Goal: Task Accomplishment & Management: Manage account settings

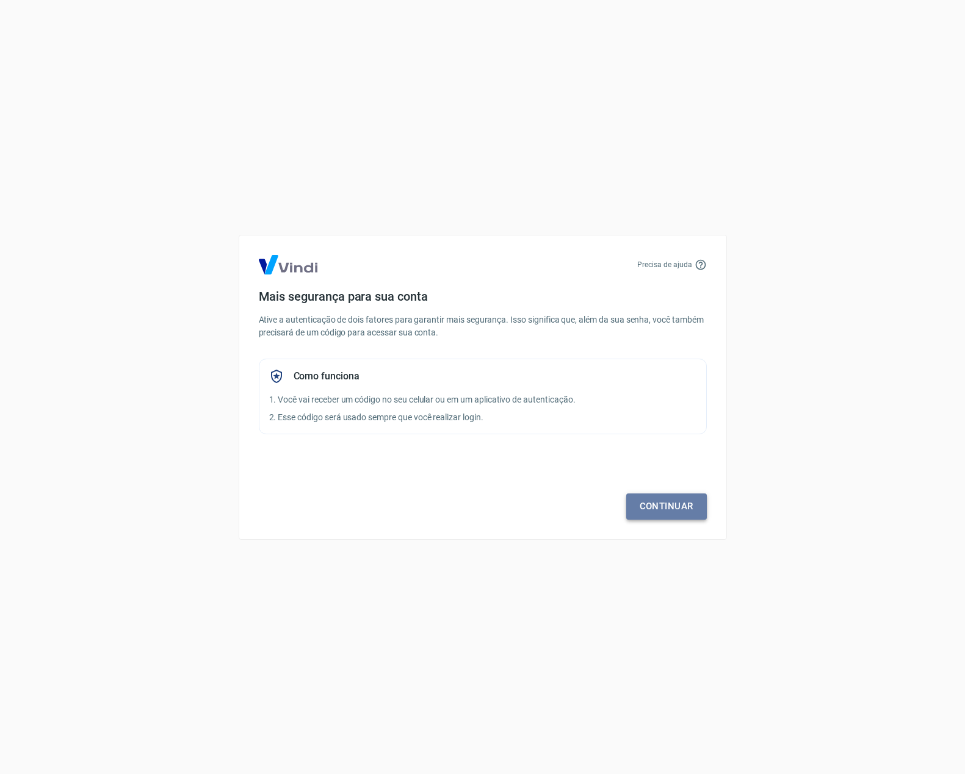
click at [674, 517] on link "Continuar" at bounding box center [666, 507] width 81 height 26
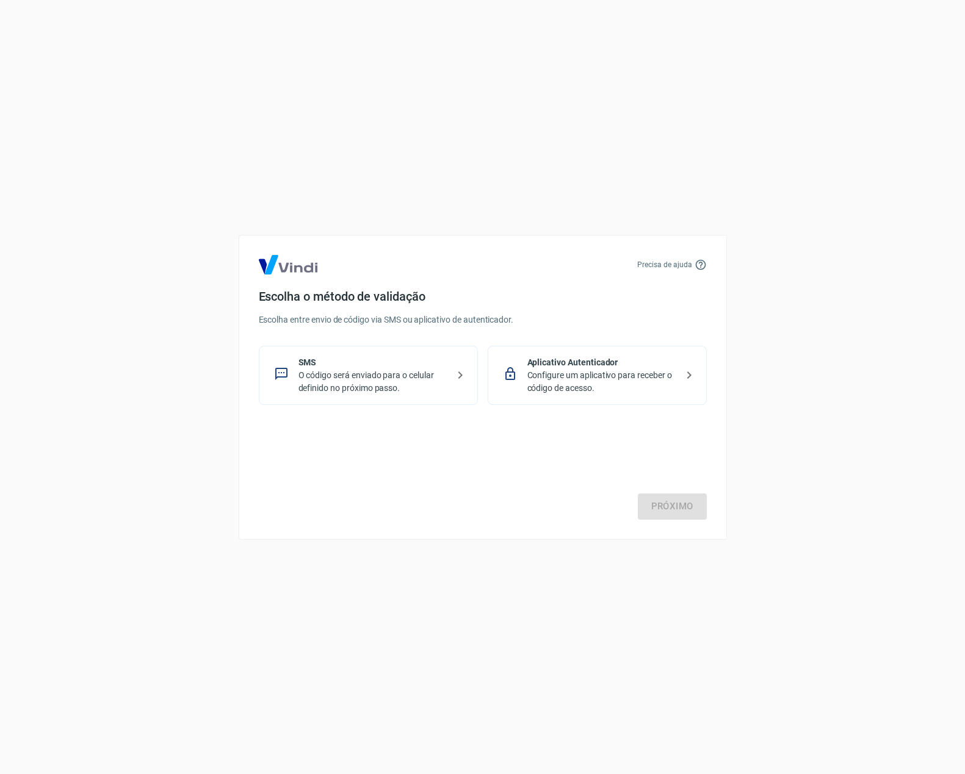
click at [322, 380] on p "O código será enviado para o celular definido no próximo passo." at bounding box center [373, 382] width 150 height 26
click at [668, 505] on link "Próximo" at bounding box center [672, 507] width 69 height 26
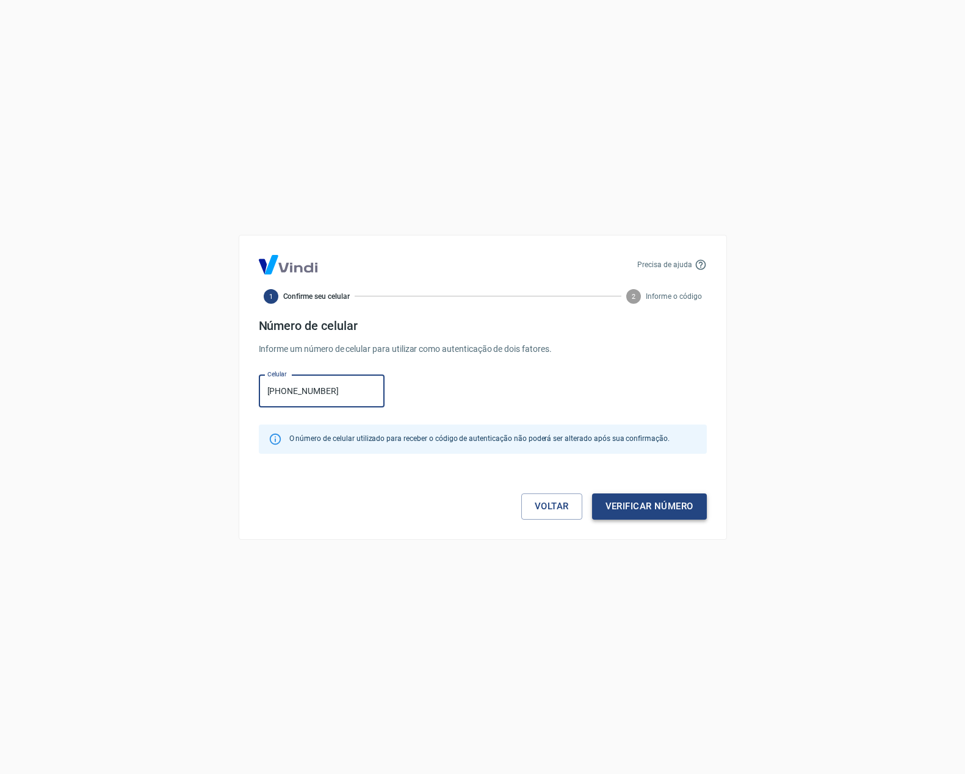
type input "[PHONE_NUMBER]"
click at [644, 506] on button "Verificar número" at bounding box center [649, 507] width 115 height 26
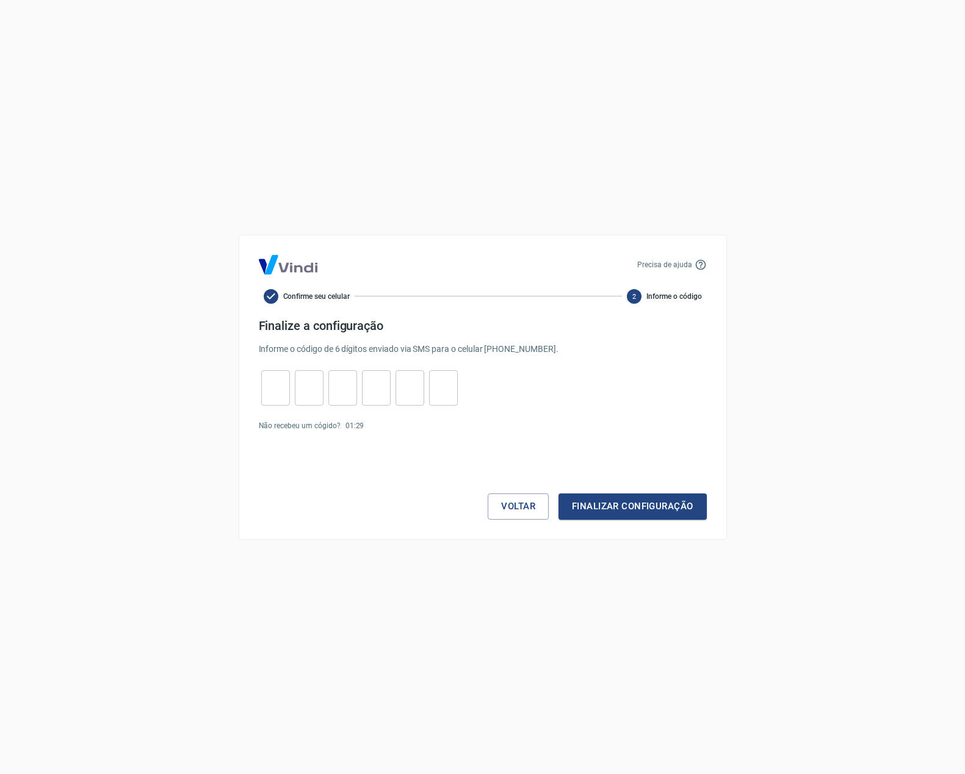
click at [291, 383] on div "​ ​ ​ ​ ​ ​" at bounding box center [359, 387] width 201 height 35
click at [281, 385] on input "tel" at bounding box center [275, 388] width 29 height 26
type input "9"
type input "5"
type input "2"
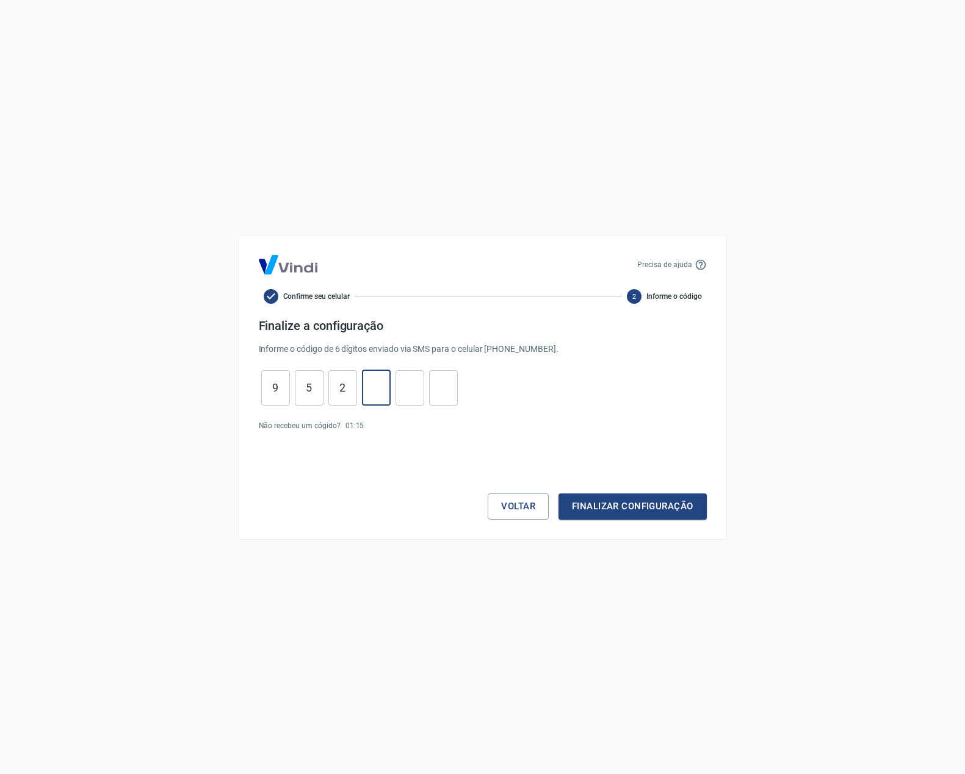
type input "0"
type input "3"
type input "2"
click at [613, 499] on button "Finalizar configuração" at bounding box center [632, 507] width 148 height 26
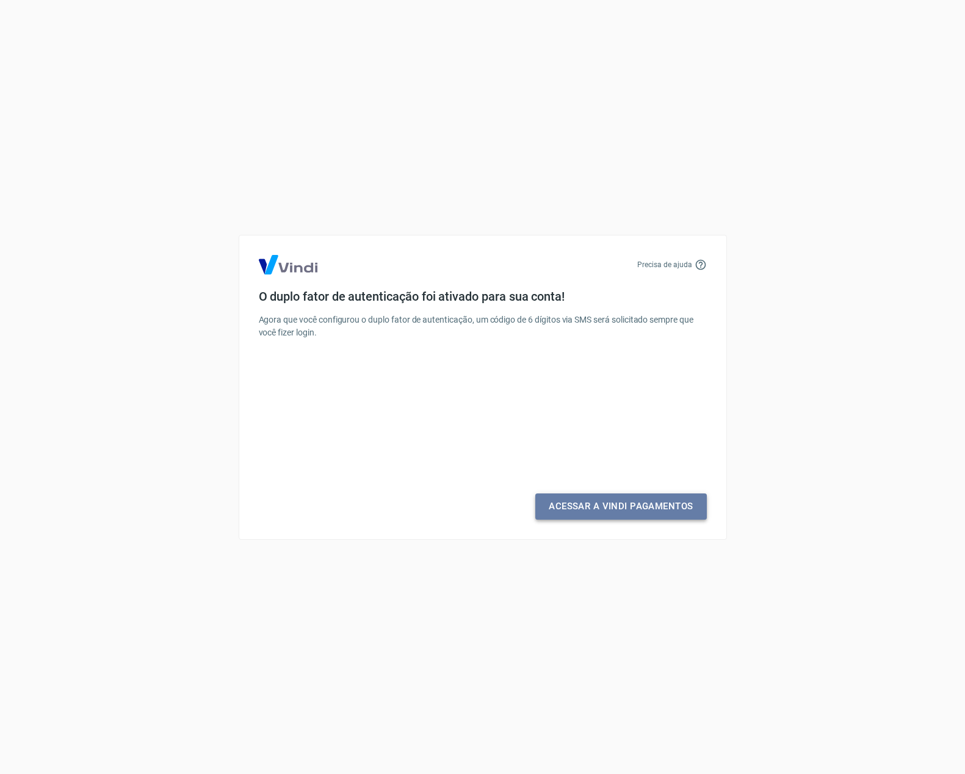
click at [631, 499] on link "Acessar a Vindi Pagamentos" at bounding box center [620, 507] width 171 height 26
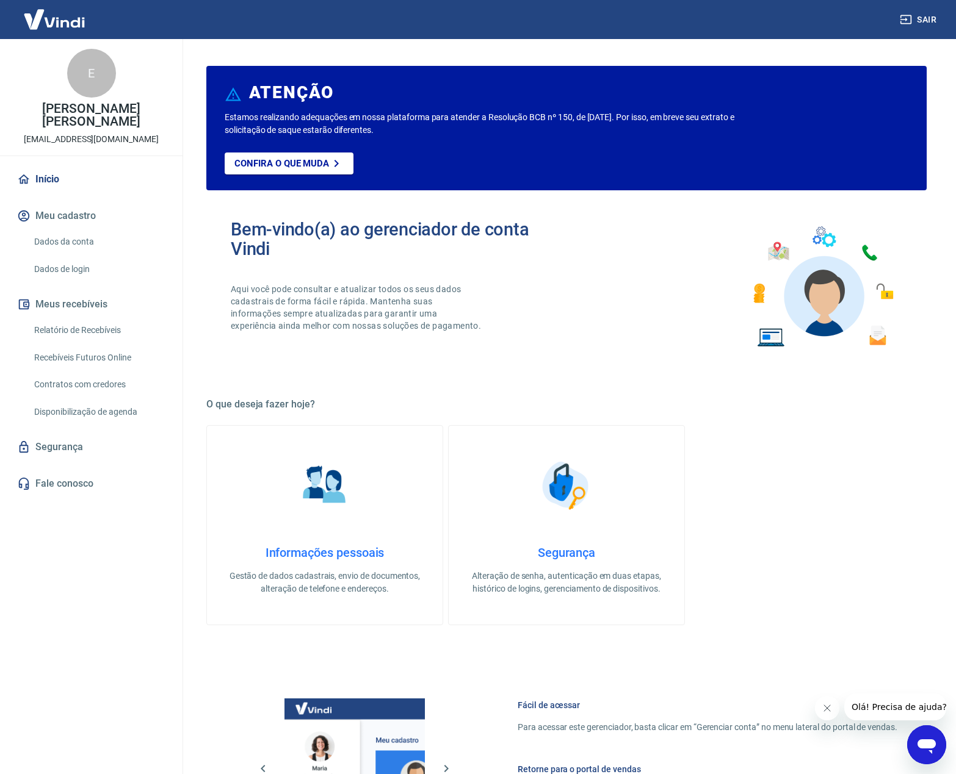
click at [65, 212] on button "Meu cadastro" at bounding box center [91, 216] width 153 height 27
click at [63, 242] on link "Dados da conta" at bounding box center [98, 241] width 139 height 25
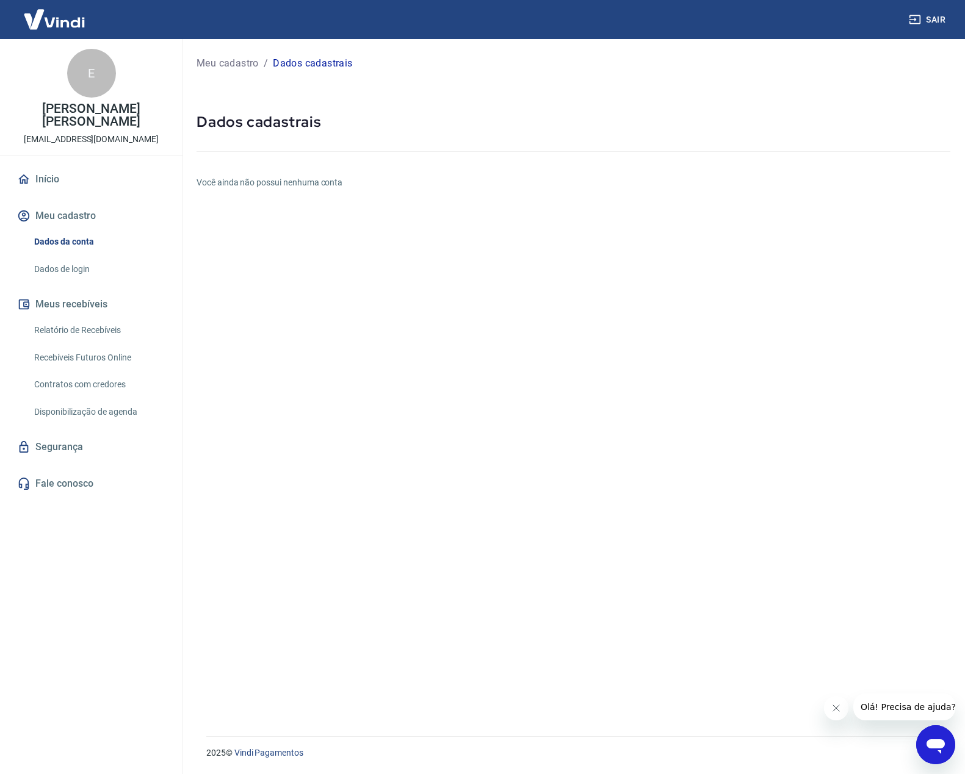
click at [310, 182] on h6 "Você ainda não possui nenhuma conta" at bounding box center [574, 182] width 754 height 13
drag, startPoint x: 843, startPoint y: 710, endPoint x: 1404, endPoint y: 1348, distance: 849.3
click at [843, 710] on button "Fechar mensagem da empresa" at bounding box center [836, 708] width 24 height 24
click at [49, 267] on link "Dados de login" at bounding box center [98, 269] width 139 height 25
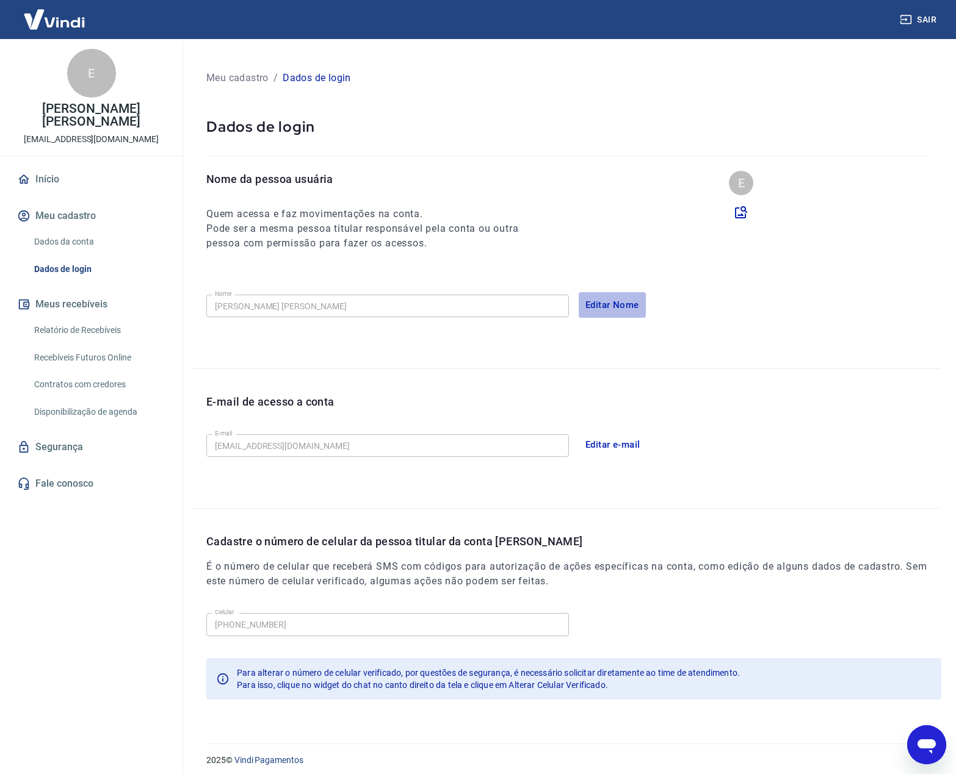
click at [606, 305] on button "Editar Nome" at bounding box center [612, 305] width 67 height 26
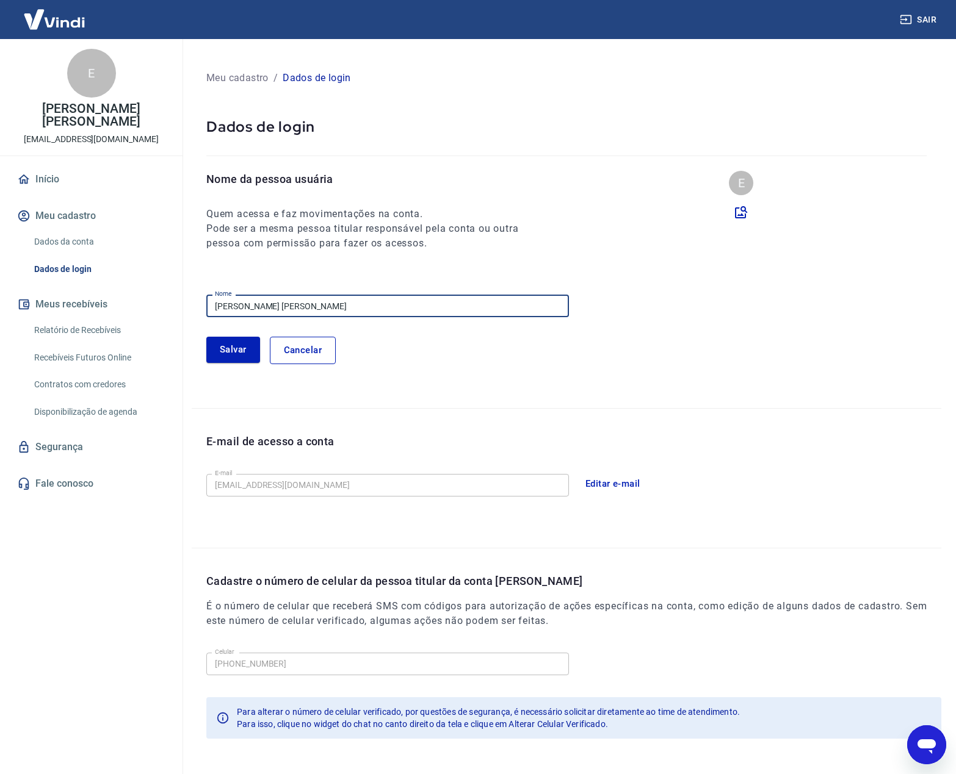
drag, startPoint x: 400, startPoint y: 308, endPoint x: 132, endPoint y: 301, distance: 268.0
click at [132, 301] on div "Sair E [PERSON_NAME] [PERSON_NAME] [EMAIL_ADDRESS][DOMAIN_NAME] Início Meu cada…" at bounding box center [478, 387] width 956 height 774
type input "s"
type input "SUELEN MAKEUP E COSMETICOS"
click at [226, 356] on button "Salvar" at bounding box center [233, 350] width 54 height 26
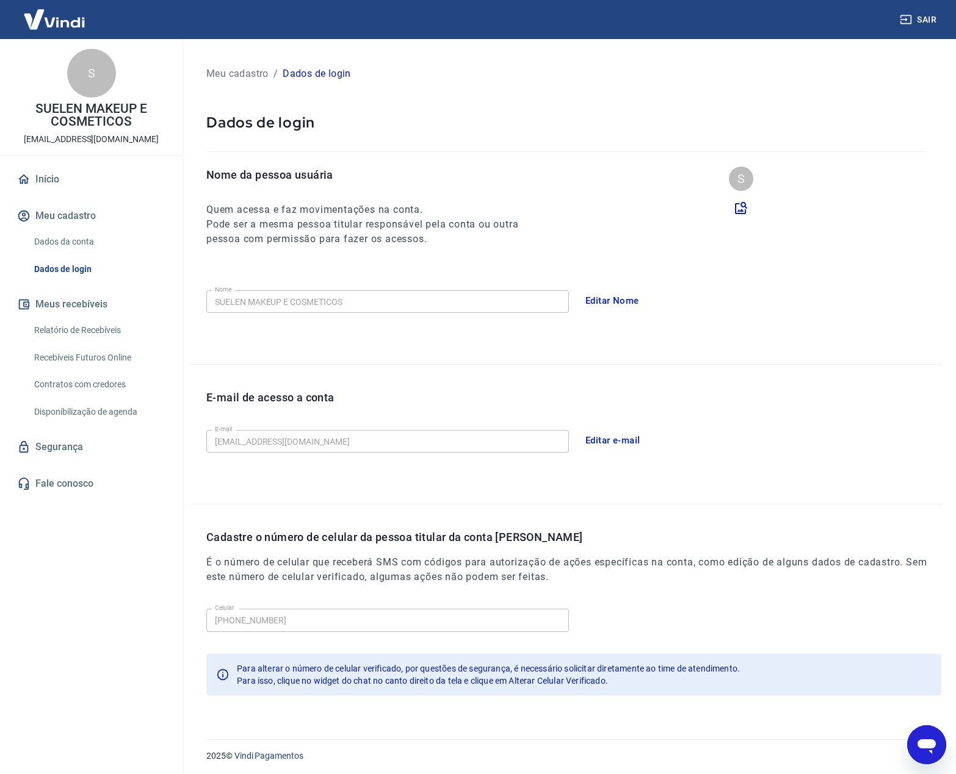
scroll to position [7, 0]
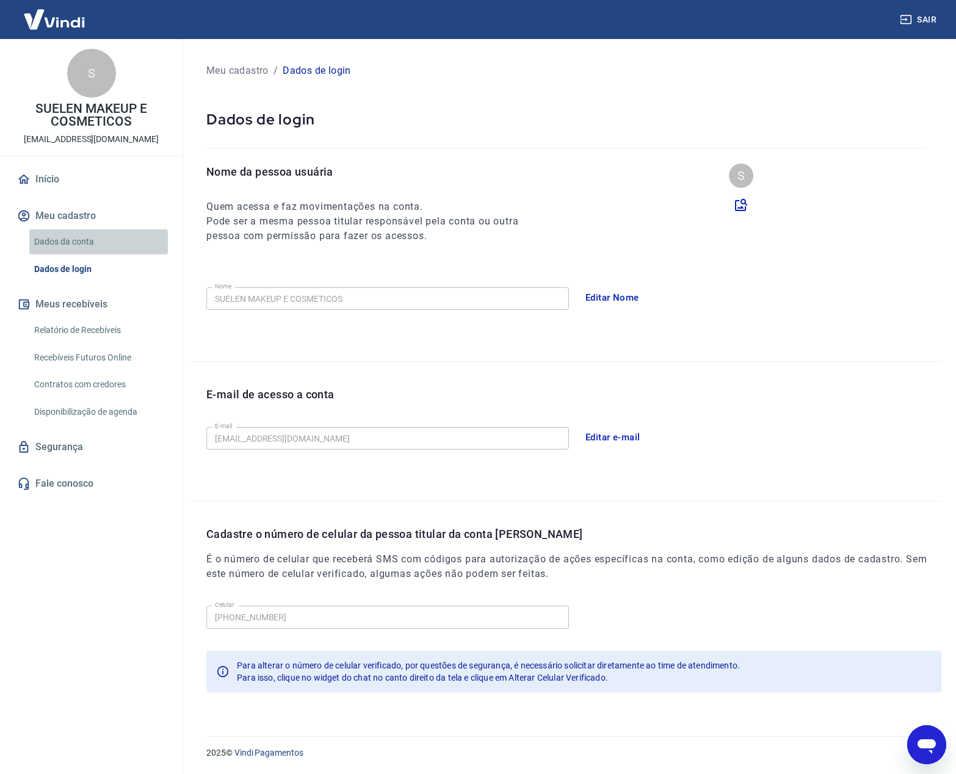
click at [62, 242] on link "Dados da conta" at bounding box center [98, 241] width 139 height 25
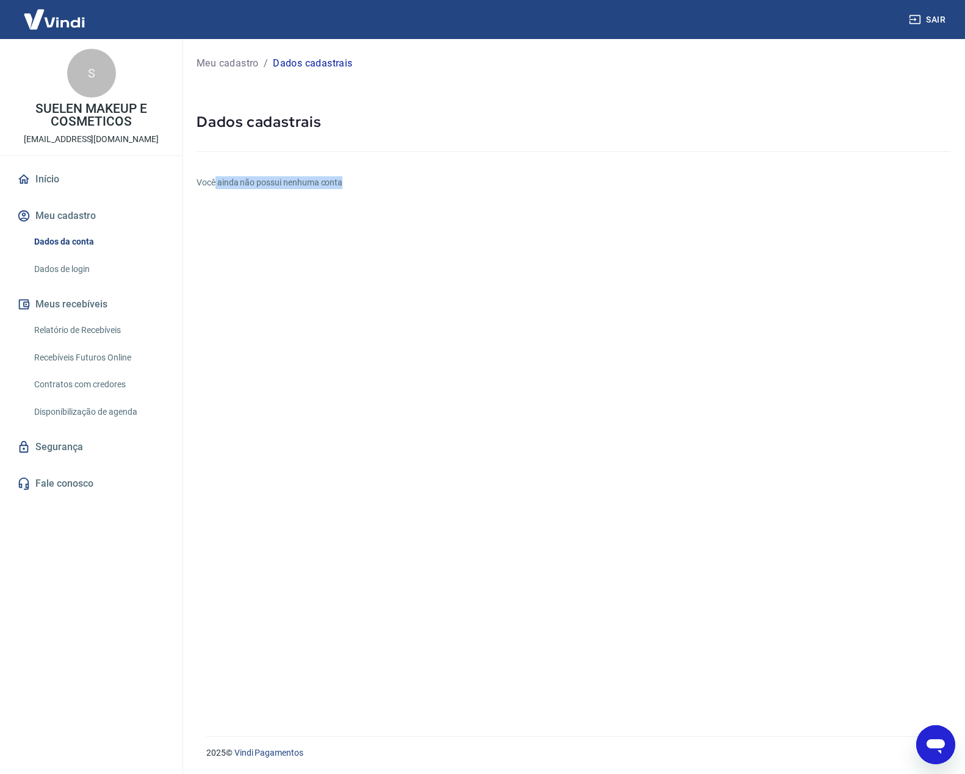
drag, startPoint x: 215, startPoint y: 185, endPoint x: 369, endPoint y: 187, distance: 153.8
click at [369, 187] on h6 "Você ainda não possui nenhuma conta" at bounding box center [574, 182] width 754 height 13
click at [383, 259] on div "Meu cadastro / Dados cadastrais Dados cadastrais Você ainda não possui nenhuma …" at bounding box center [573, 380] width 783 height 683
click at [52, 173] on link "Início" at bounding box center [91, 179] width 153 height 27
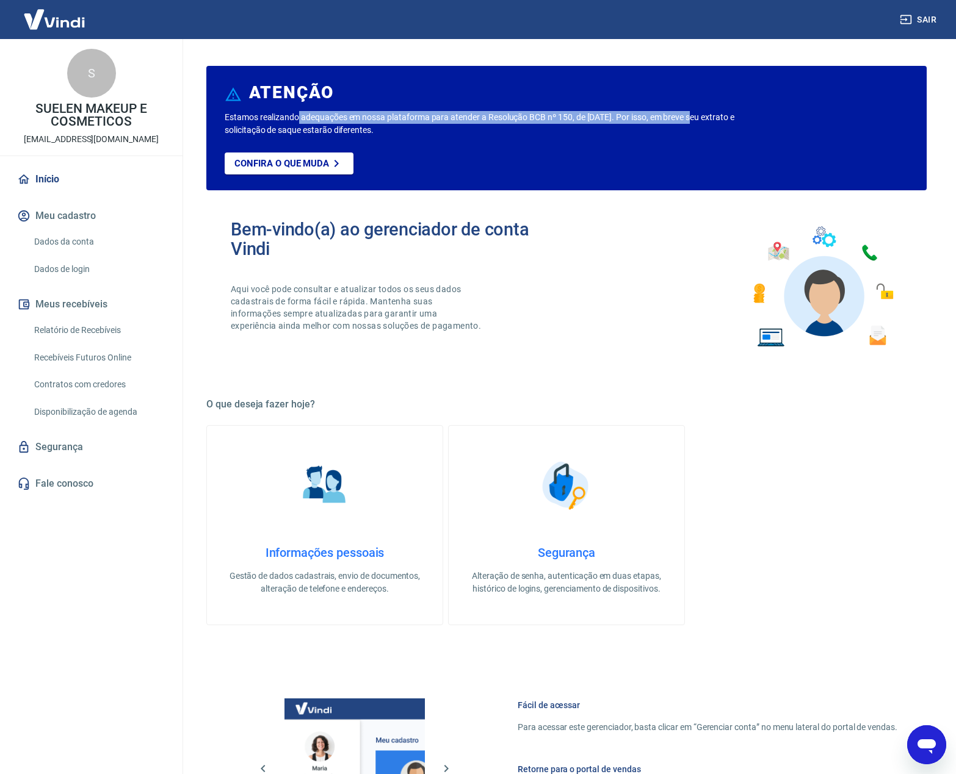
drag, startPoint x: 344, startPoint y: 117, endPoint x: 699, endPoint y: 118, distance: 354.6
click at [699, 118] on p "Estamos realizando adequações em nossa plataforma para atender a Resolução BCB …" at bounding box center [498, 124] width 547 height 26
click at [690, 133] on p "Estamos realizando adequações em nossa plataforma para atender a Resolução BCB …" at bounding box center [498, 124] width 547 height 26
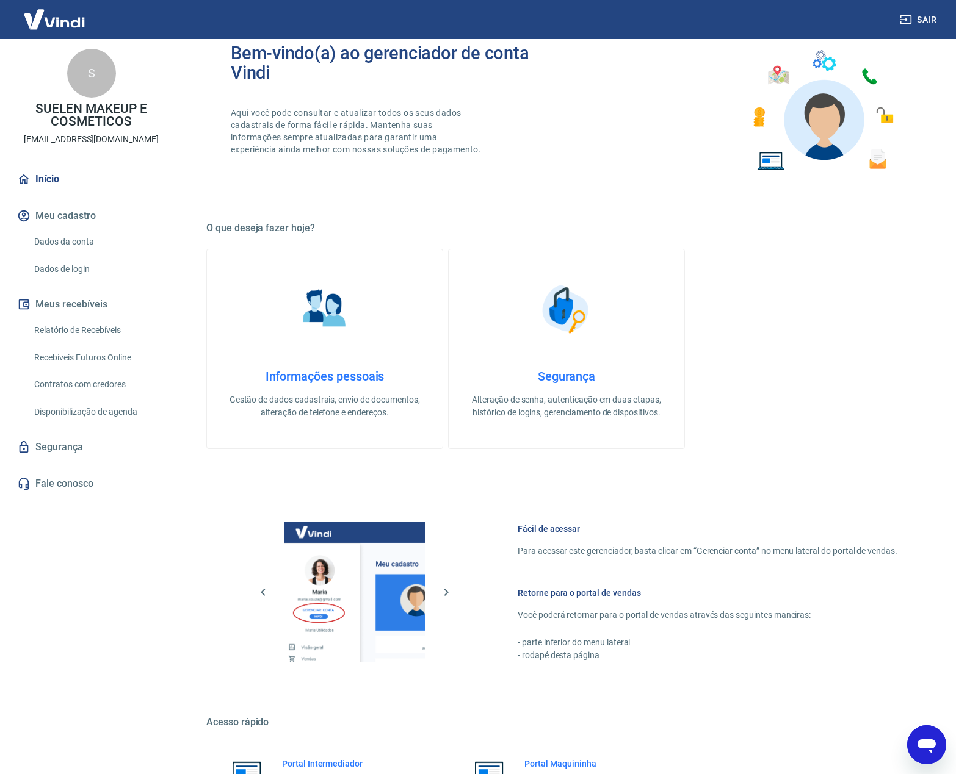
scroll to position [303, 0]
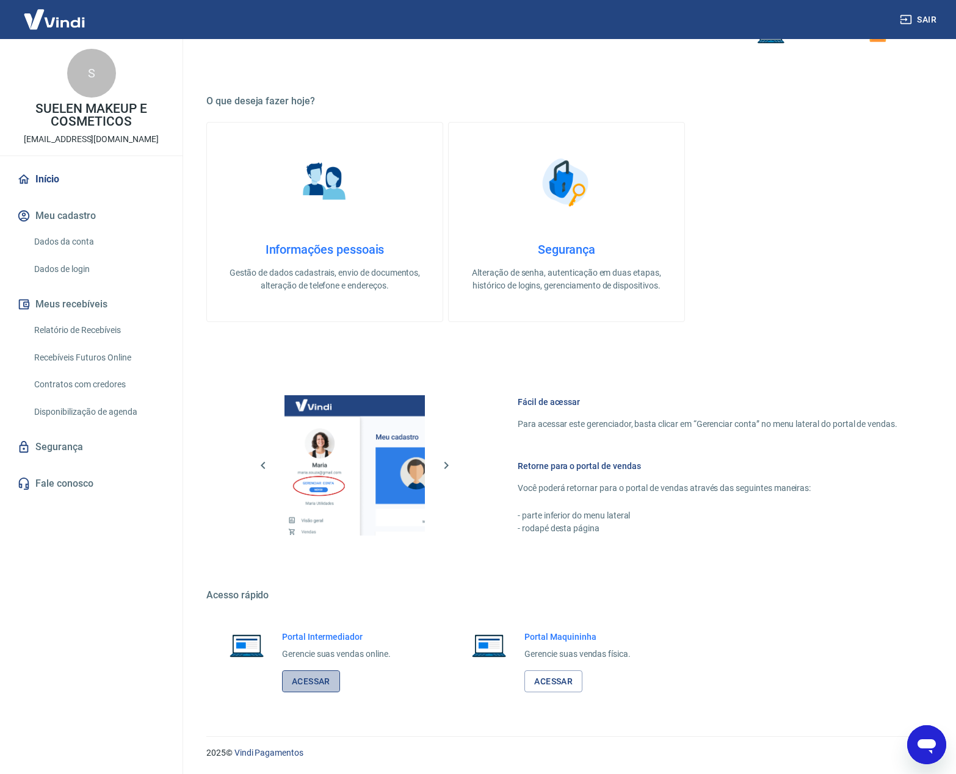
click at [315, 685] on link "Acessar" at bounding box center [311, 682] width 58 height 23
